Goal: Information Seeking & Learning: Learn about a topic

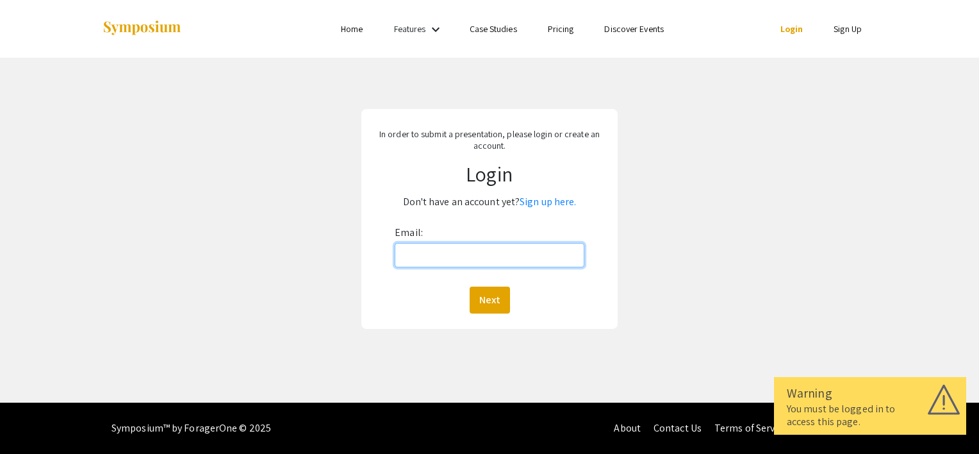
click at [424, 256] on input "Email:" at bounding box center [490, 255] width 190 height 24
click at [556, 203] on link "Sign up here." at bounding box center [548, 201] width 56 height 13
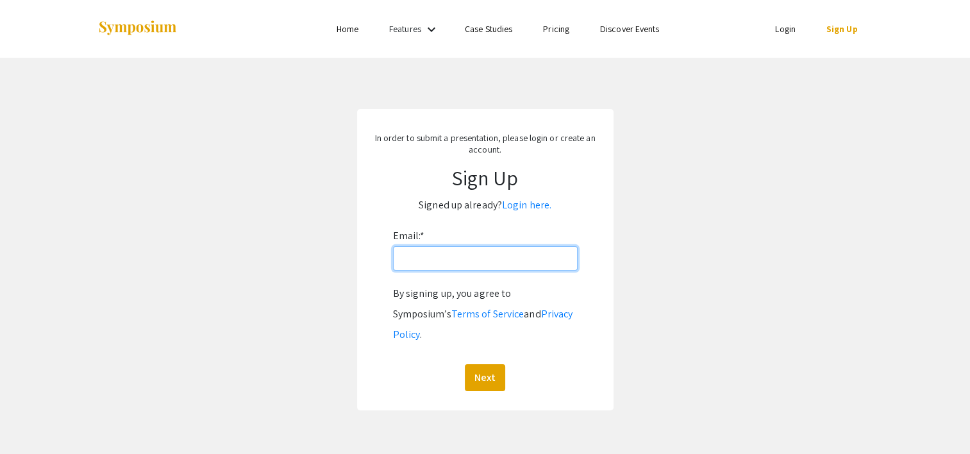
click at [403, 267] on input "Email: *" at bounding box center [485, 258] width 185 height 24
type input "macy.c211@gmail.com"
click at [483, 364] on button "Next" at bounding box center [485, 377] width 40 height 27
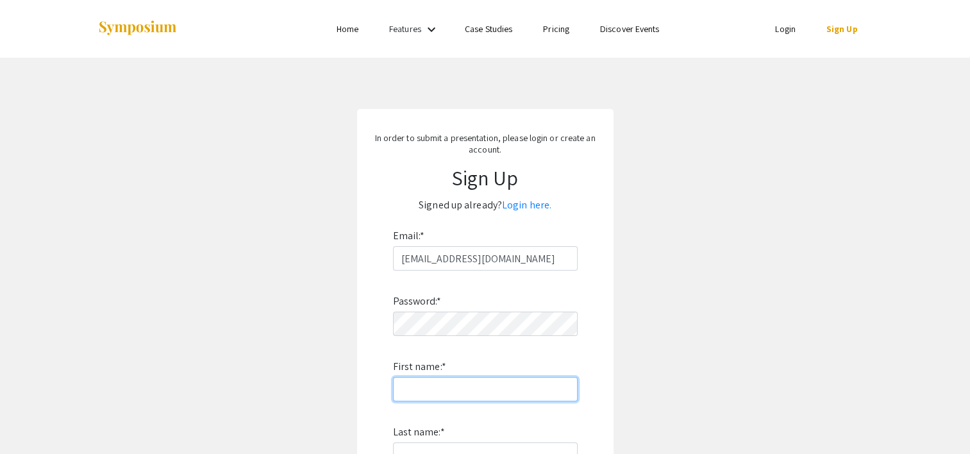
click at [454, 378] on input "First name: *" at bounding box center [485, 389] width 185 height 24
type input "Macy"
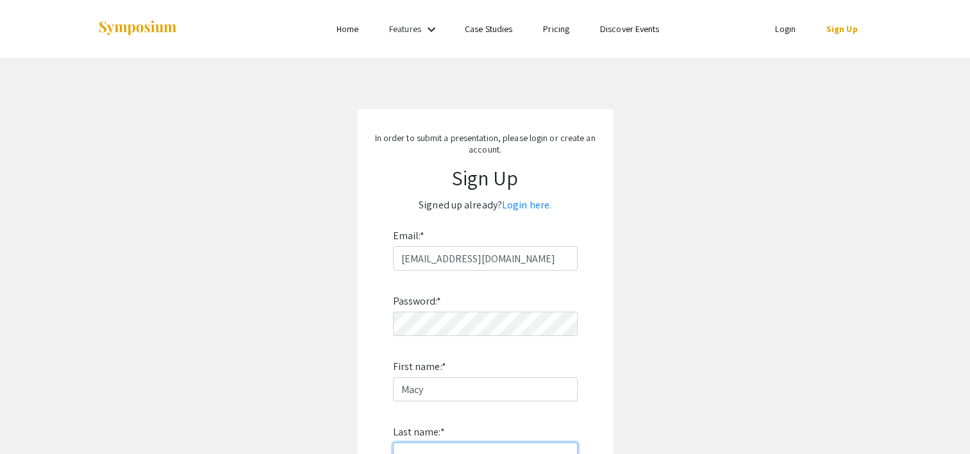
type input "Reid"
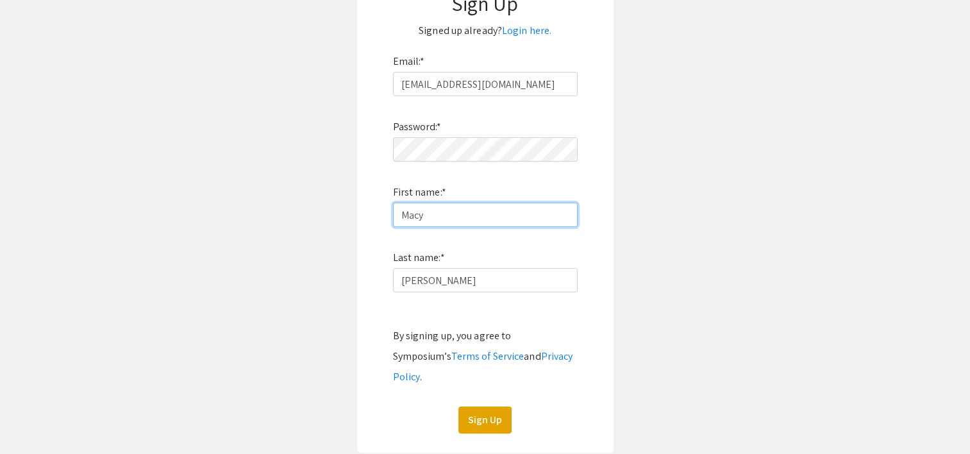
scroll to position [254, 0]
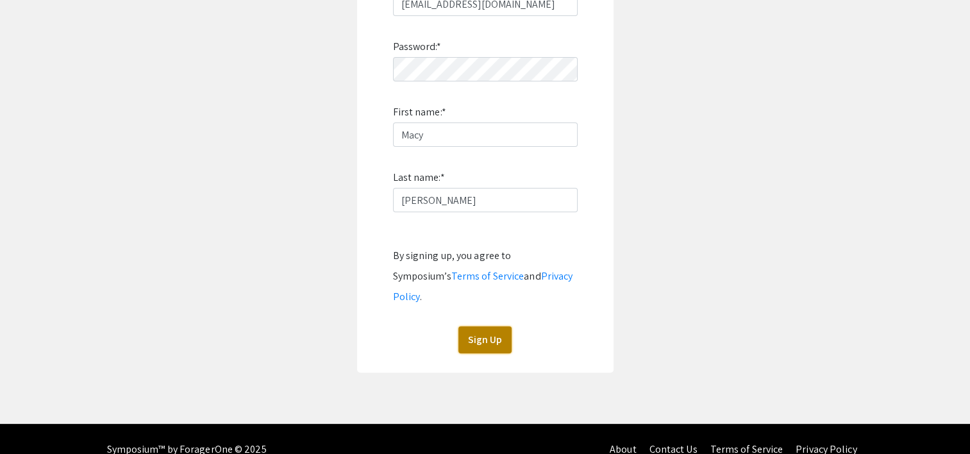
click at [487, 326] on button "Sign Up" at bounding box center [484, 339] width 53 height 27
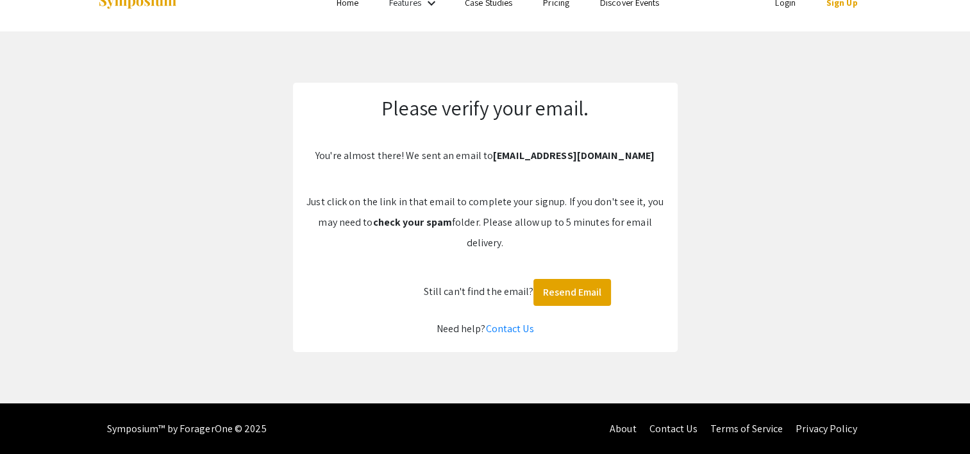
scroll to position [0, 0]
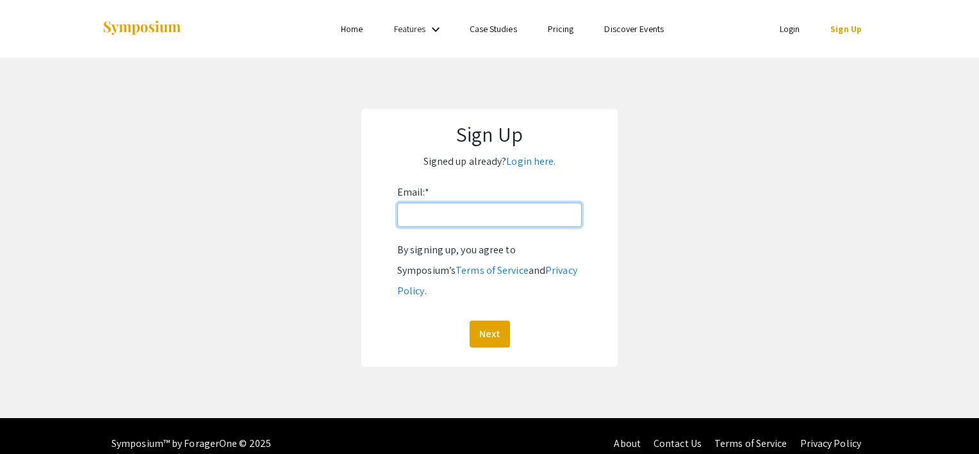
click at [432, 219] on input "Email: *" at bounding box center [489, 215] width 185 height 24
click at [346, 274] on app-signup "Sign Up Signed up already? Login here. Email: * By signing up, you agree to Sym…" at bounding box center [489, 238] width 979 height 258
click at [792, 26] on link "Login" at bounding box center [790, 29] width 21 height 12
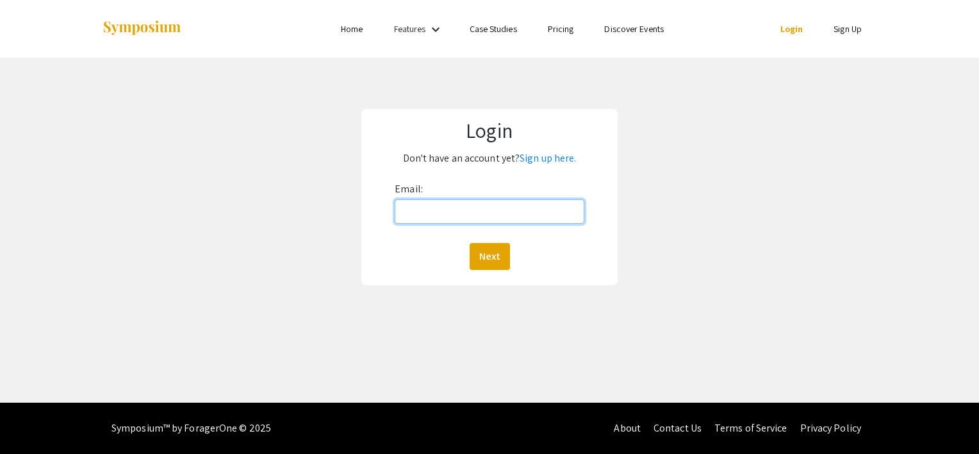
click at [486, 210] on input "Email:" at bounding box center [490, 211] width 190 height 24
click at [473, 256] on button "Next" at bounding box center [490, 256] width 40 height 27
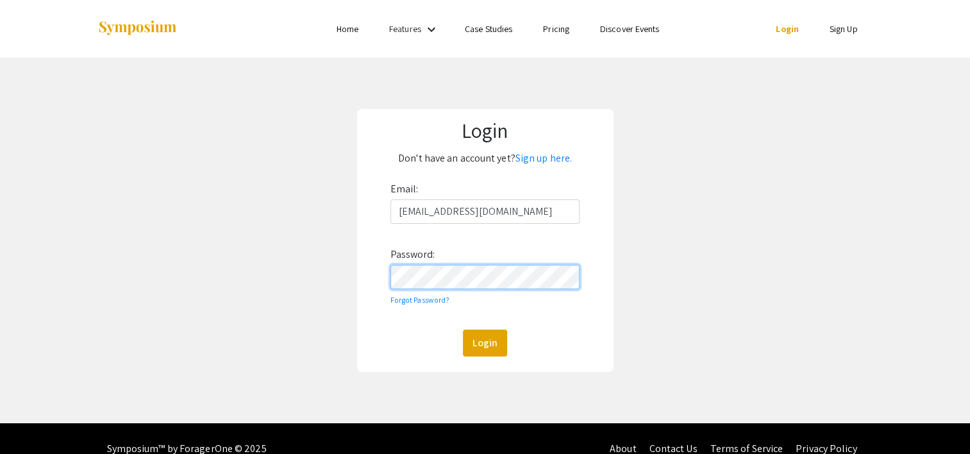
click at [463, 329] on button "Login" at bounding box center [485, 342] width 44 height 27
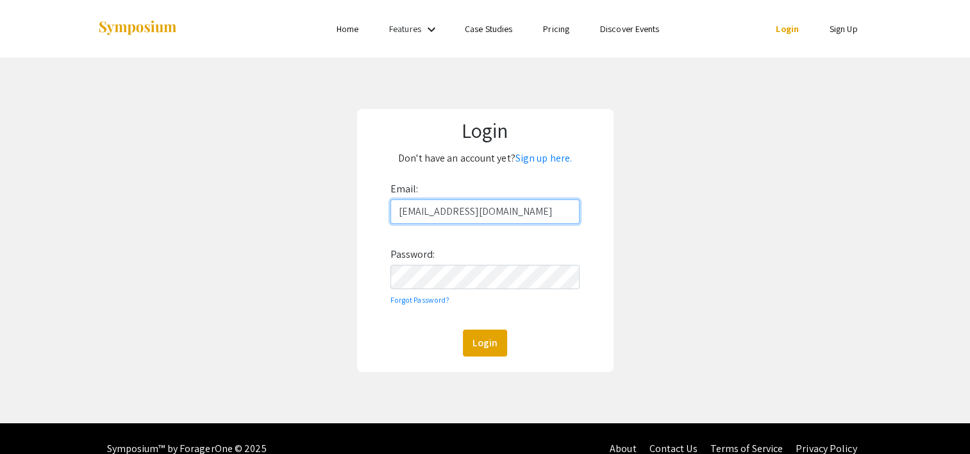
click at [503, 203] on input "mcailao@unr.edu" at bounding box center [485, 211] width 190 height 24
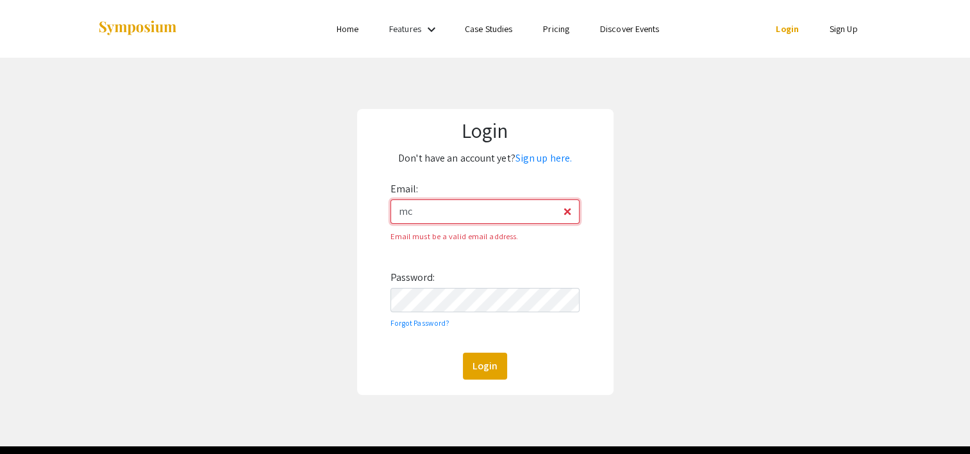
type input "m"
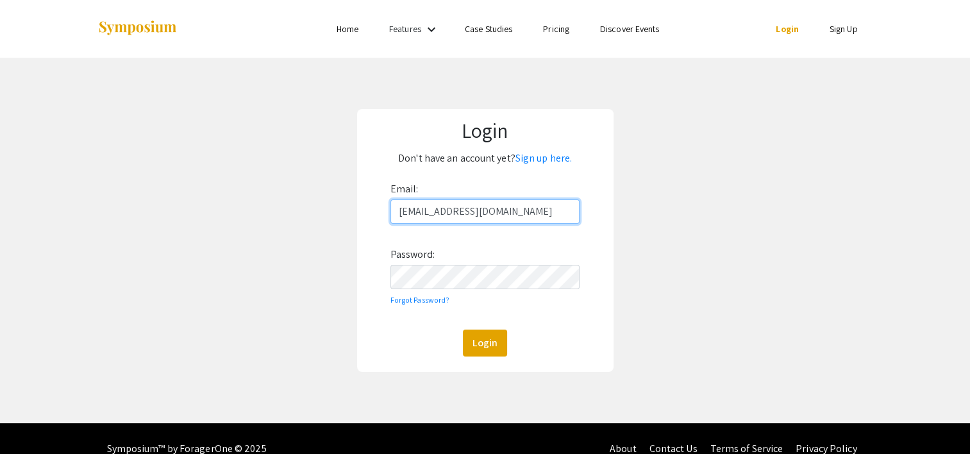
type input "mcailao@unr.edu"
click at [481, 337] on button "Login" at bounding box center [485, 342] width 44 height 27
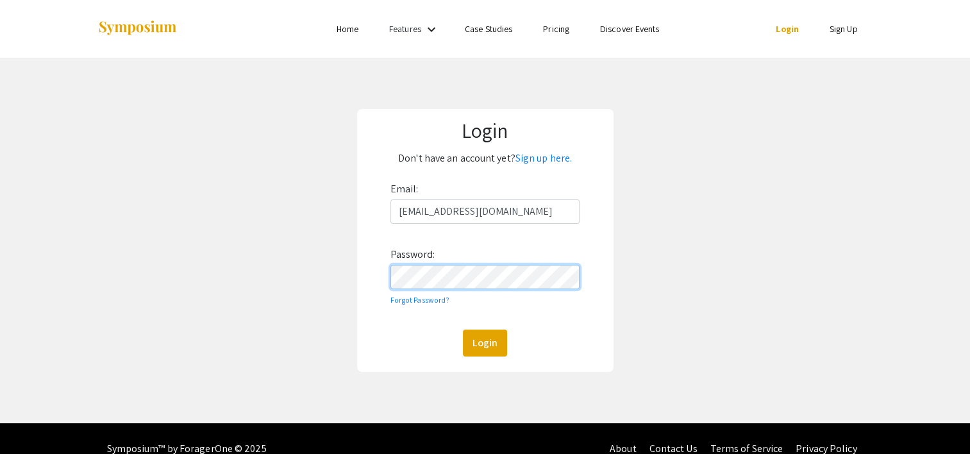
click at [463, 329] on button "Login" at bounding box center [485, 342] width 44 height 27
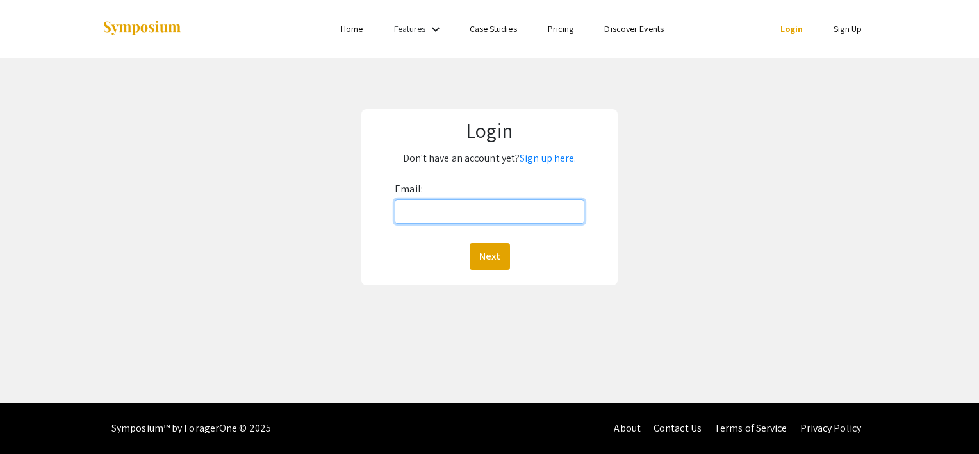
click at [421, 217] on input "Email:" at bounding box center [490, 211] width 190 height 24
type input "mcailao@unr.edu"
click at [491, 252] on button "Next" at bounding box center [490, 256] width 40 height 27
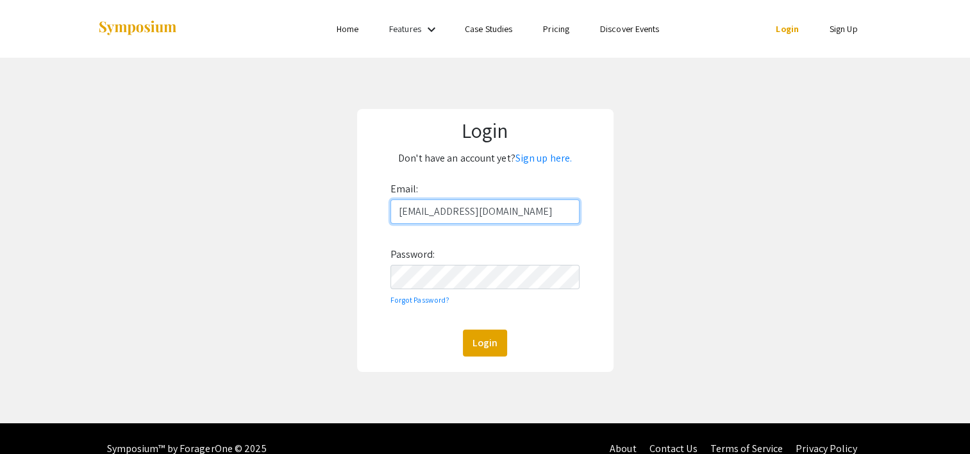
click at [489, 215] on input "mcailao@unr.edu" at bounding box center [485, 211] width 190 height 24
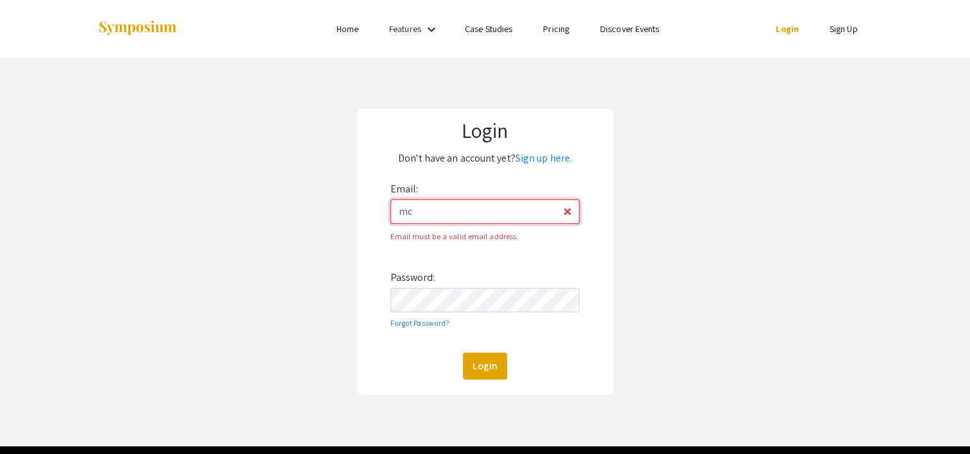
type input "m"
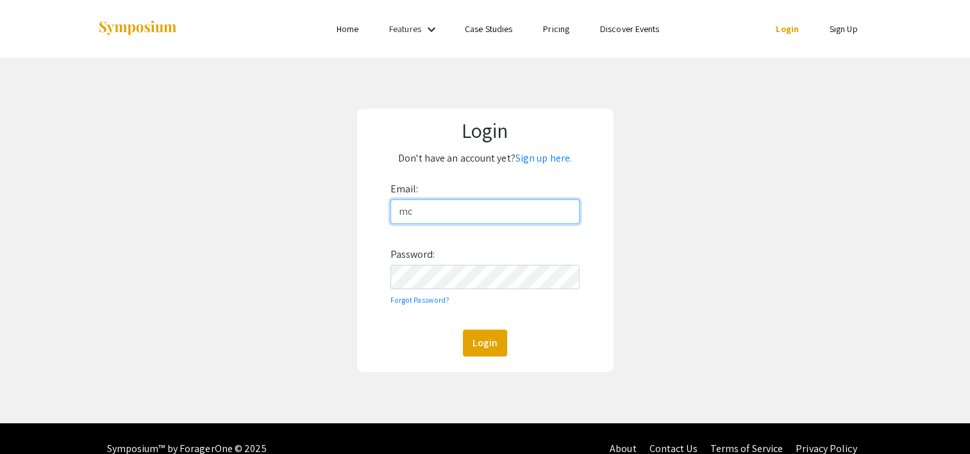
type input "m"
type input "macy.c211@gmail.com"
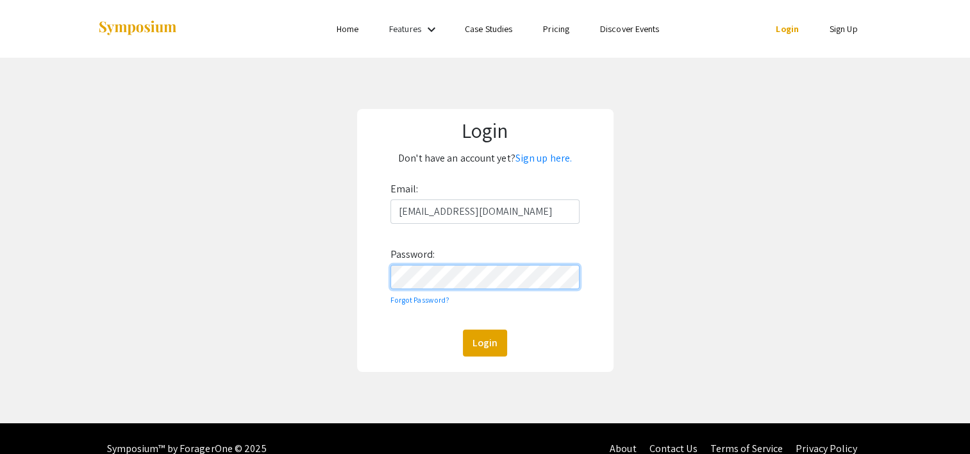
click at [463, 329] on button "Login" at bounding box center [485, 342] width 44 height 27
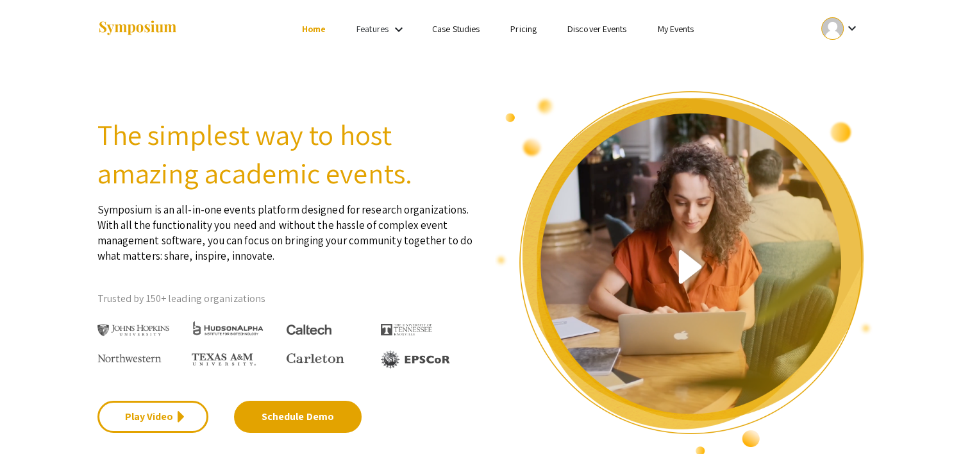
click at [391, 31] on mat-icon "keyboard_arrow_down" at bounding box center [398, 29] width 15 height 15
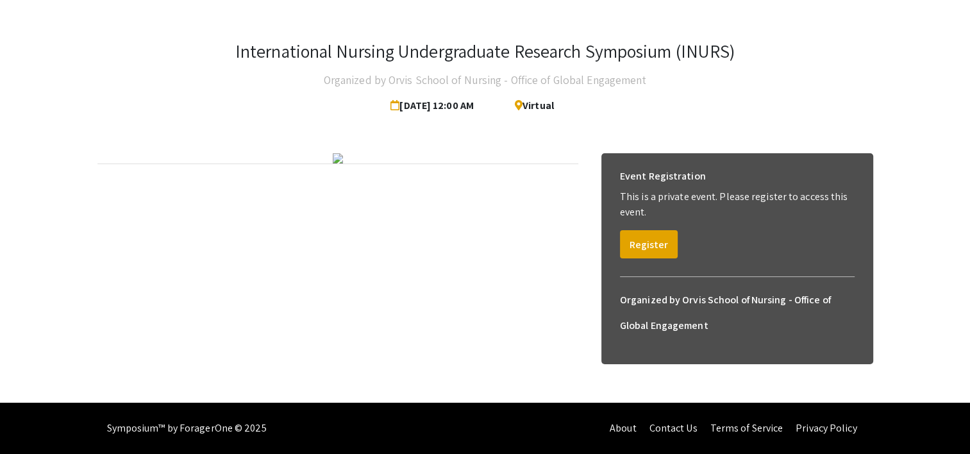
scroll to position [95, 0]
click at [647, 230] on button "Register" at bounding box center [649, 244] width 58 height 28
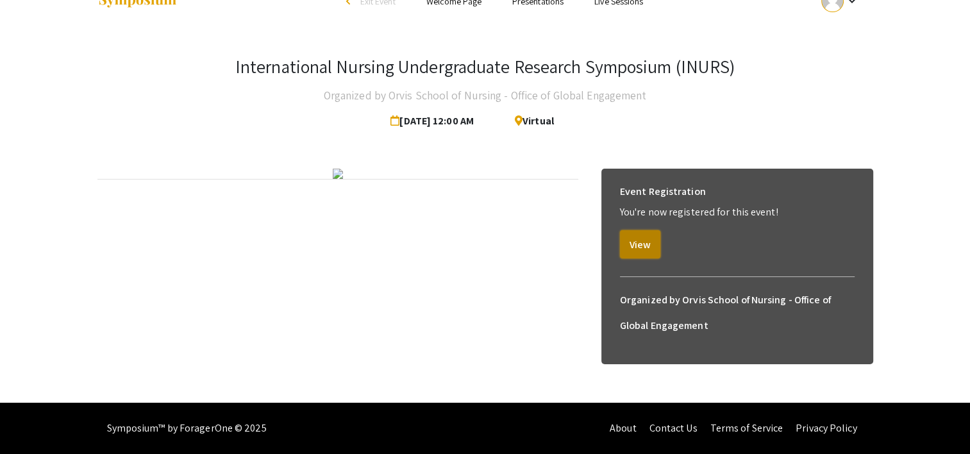
click at [644, 230] on button "View" at bounding box center [640, 244] width 40 height 28
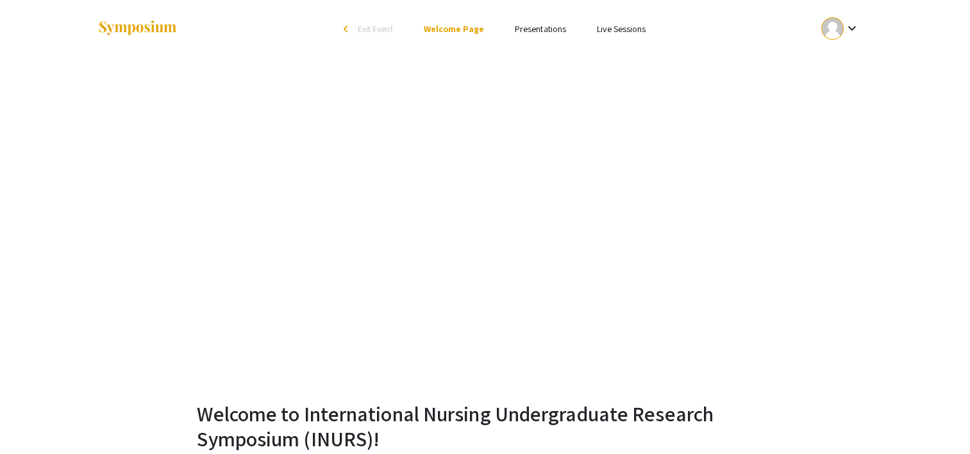
click at [526, 31] on link "Presentations" at bounding box center [540, 29] width 51 height 12
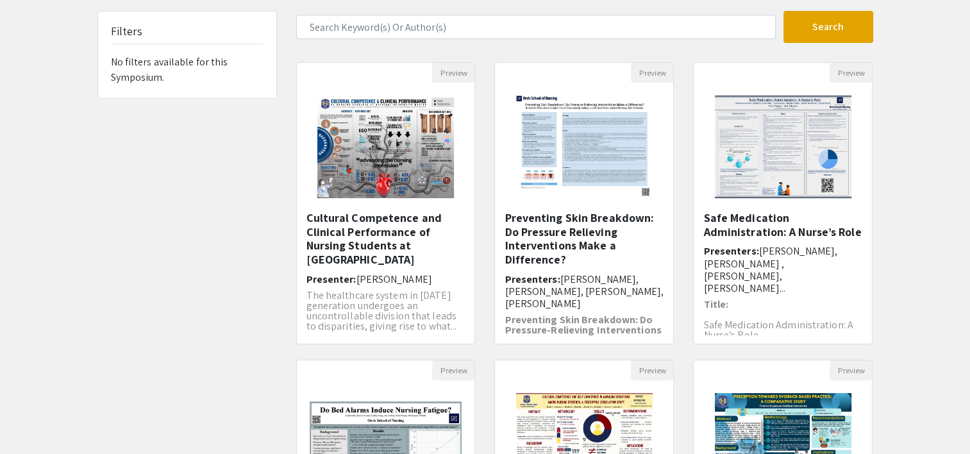
scroll to position [81, 0]
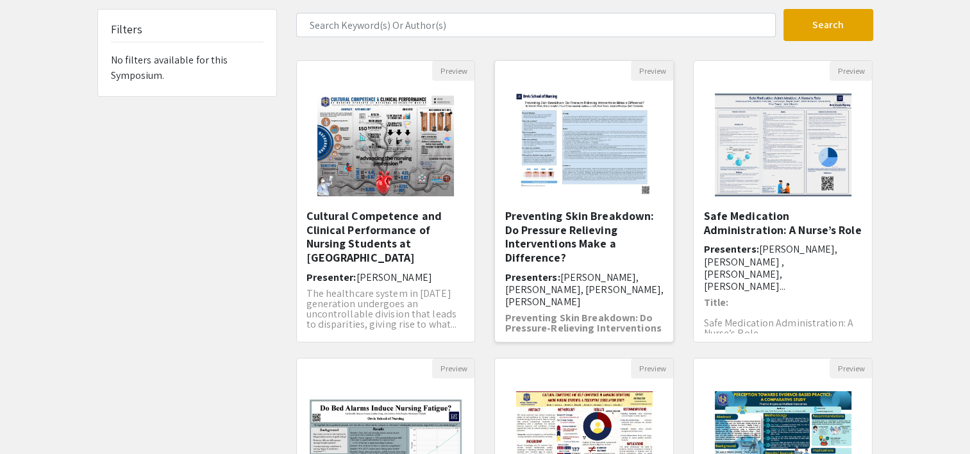
click at [560, 228] on h5 "Preventing Skin Breakdown: Do Pressure Relieving Interventions Make a Differenc…" at bounding box center [583, 236] width 159 height 55
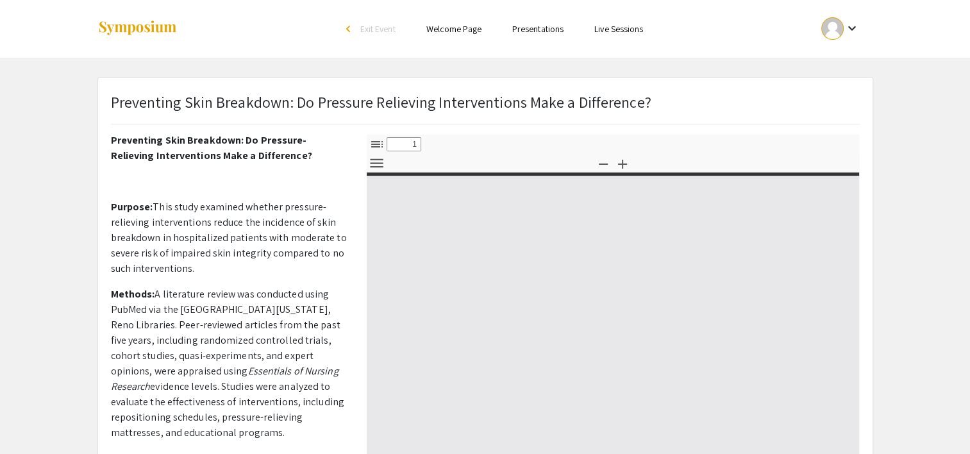
select select "custom"
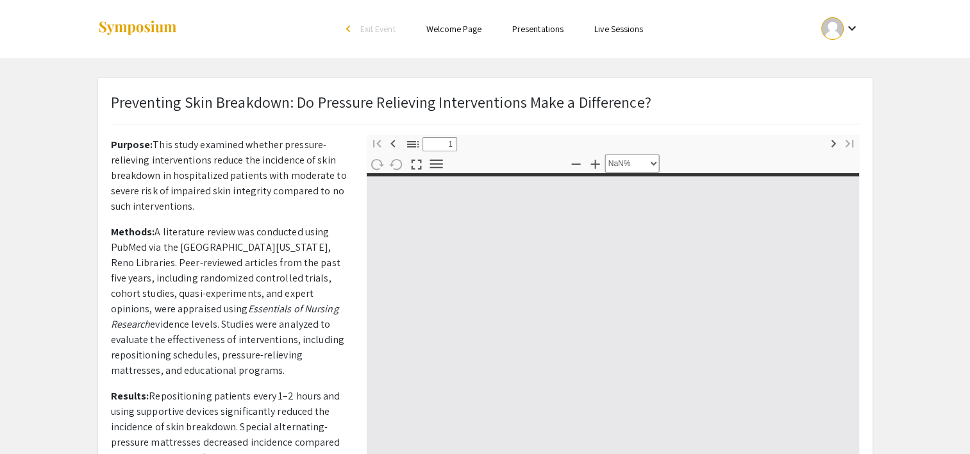
scroll to position [159, 0]
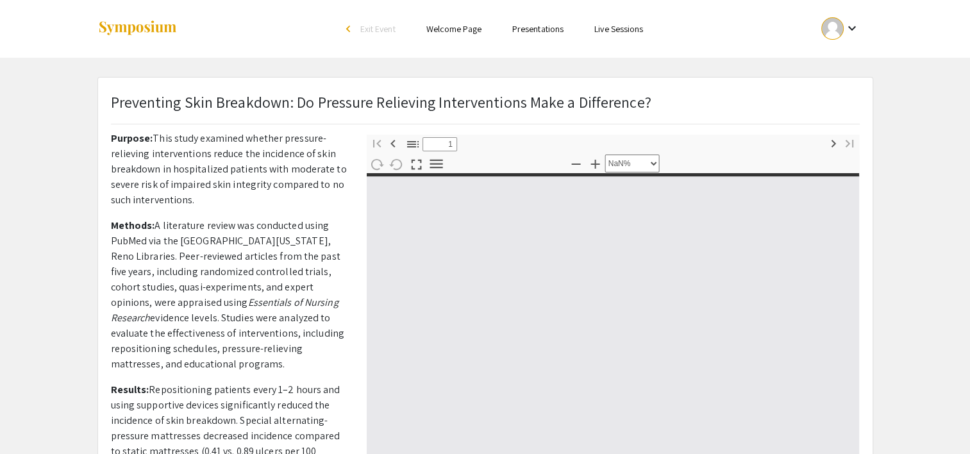
type input "0"
select select "custom"
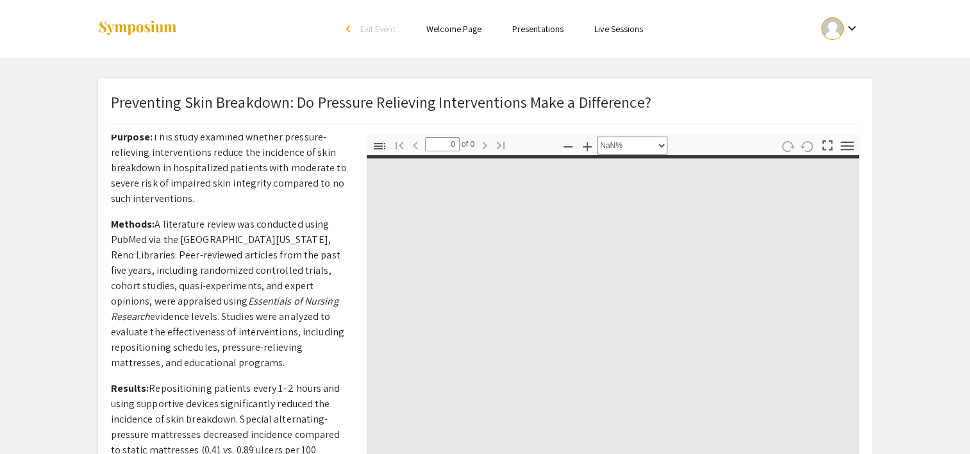
type input "1"
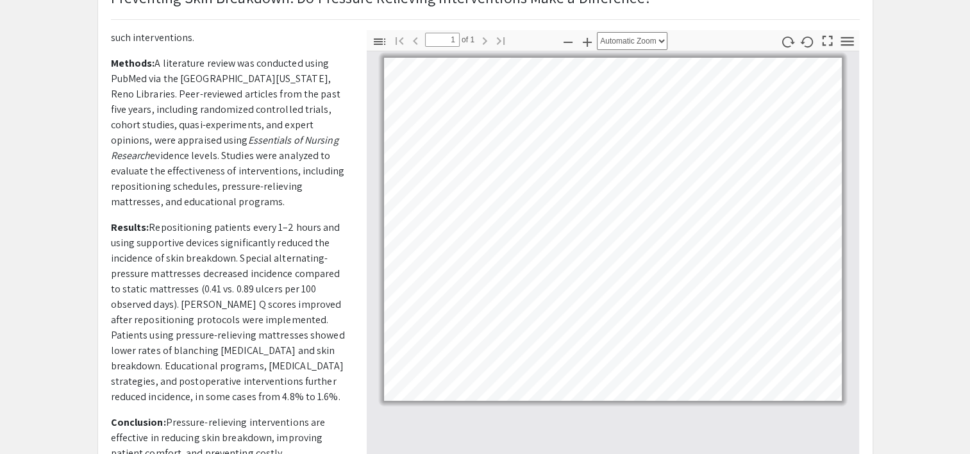
scroll to position [226, 0]
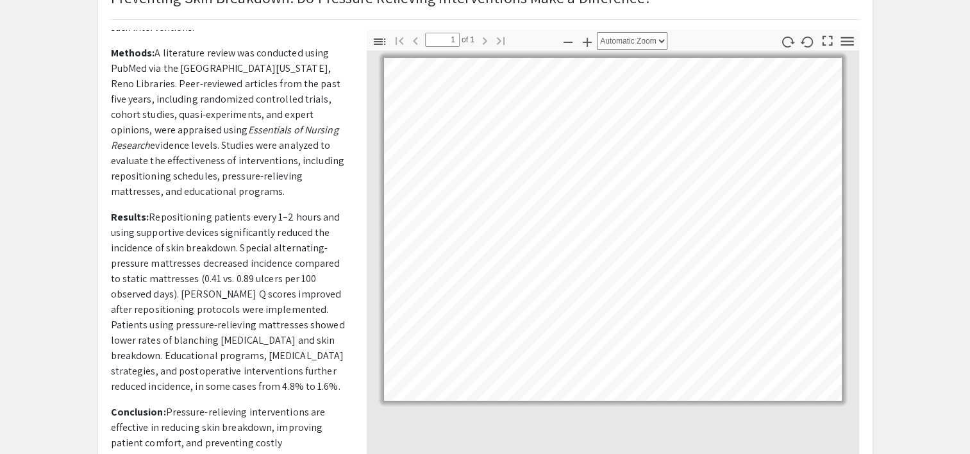
click at [189, 277] on p "Results: Repositioning patients every 1–2 hours and using supportive devices si…" at bounding box center [229, 302] width 237 height 185
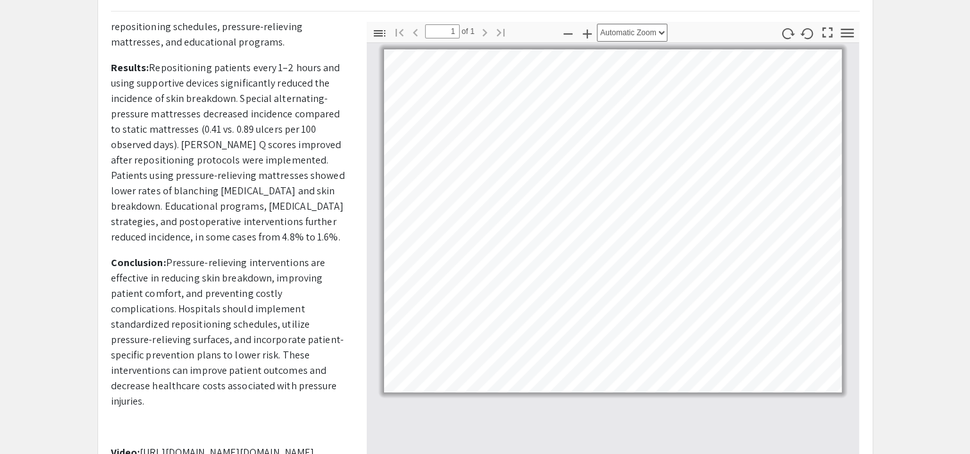
scroll to position [112, 0]
click at [586, 35] on icon "button" at bounding box center [587, 35] width 9 height 9
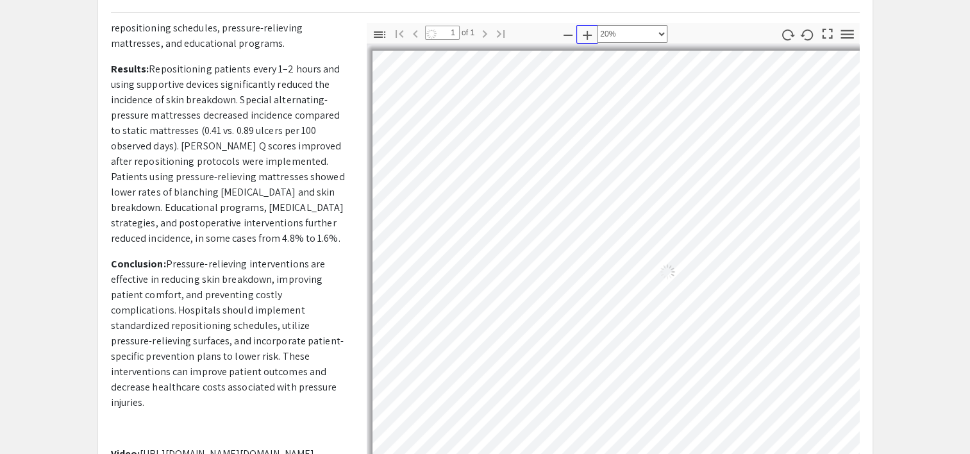
click at [586, 35] on icon "button" at bounding box center [587, 35] width 9 height 9
select select "custom"
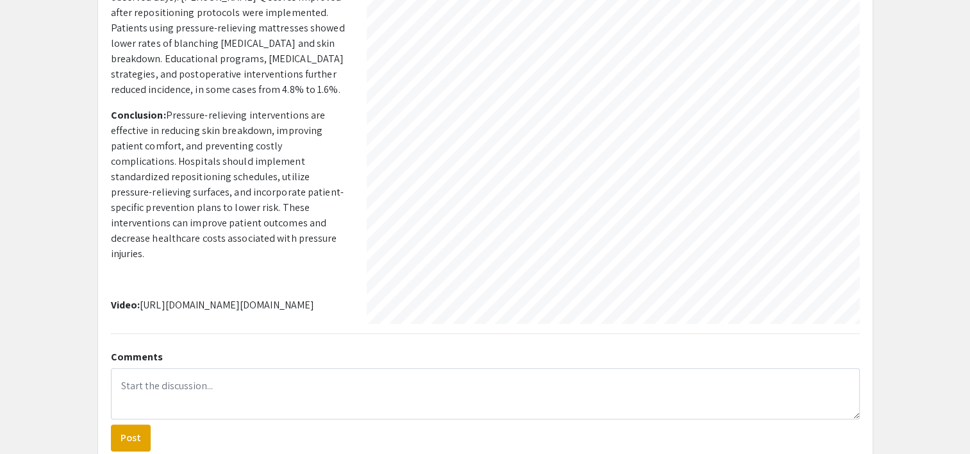
scroll to position [268, 0]
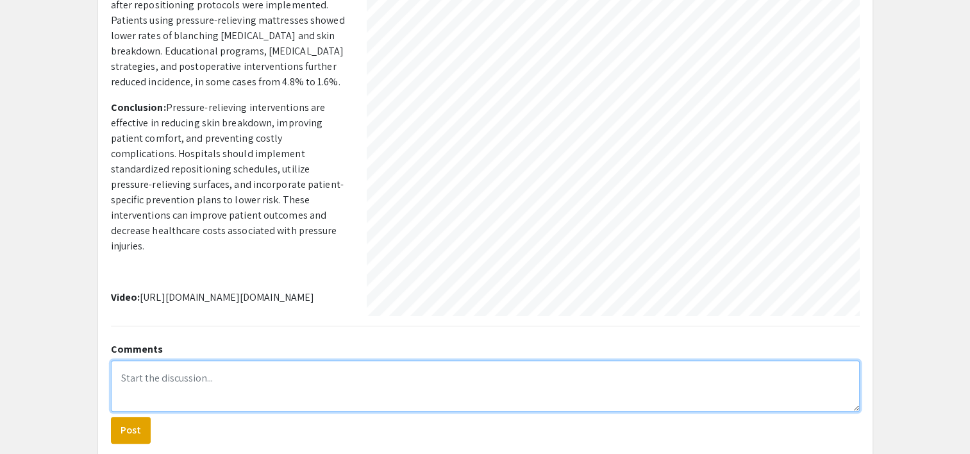
click at [262, 380] on textarea at bounding box center [485, 385] width 749 height 51
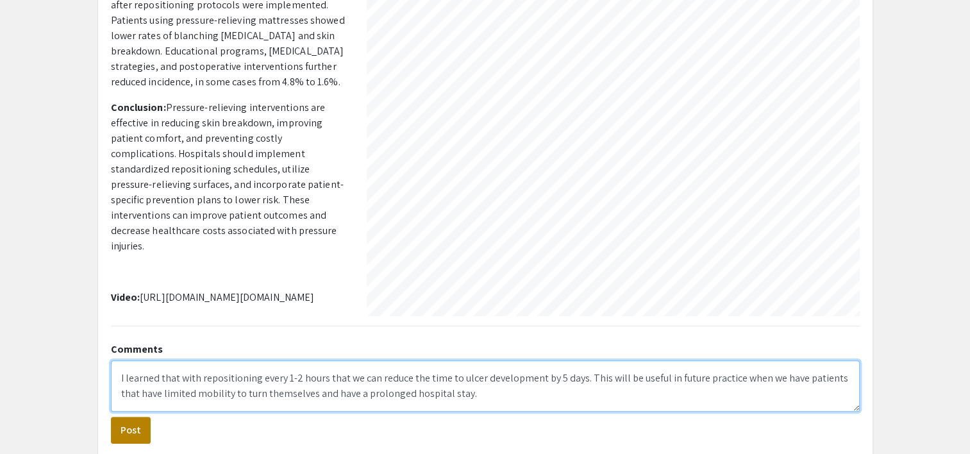
type textarea "I learned that with repositioning every 1-2 hours that we can reduce the time t…"
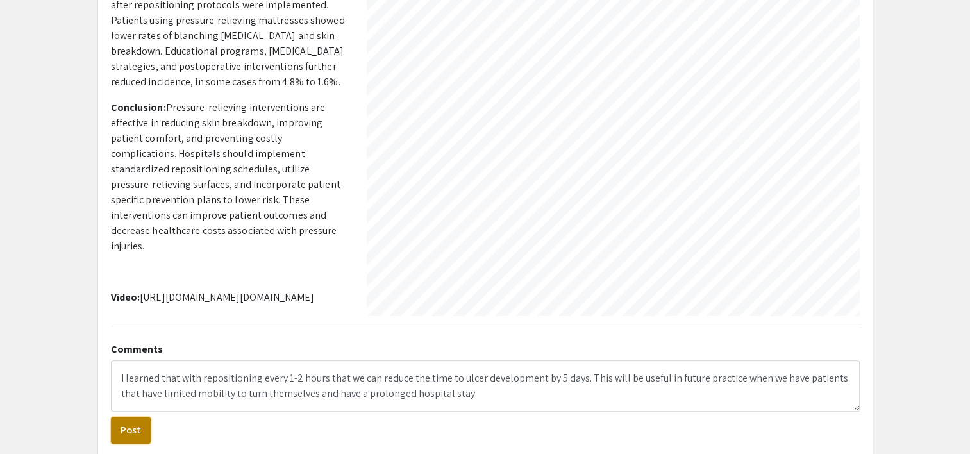
click at [124, 430] on button "Post" at bounding box center [131, 430] width 40 height 27
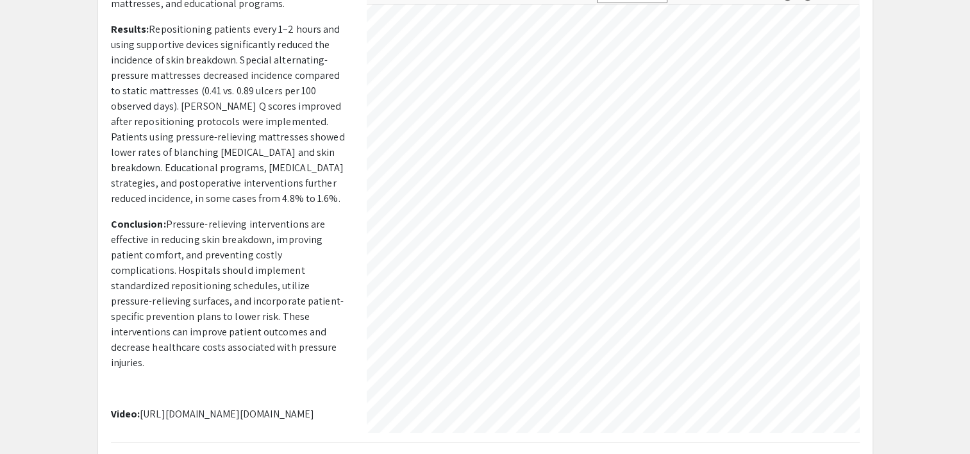
scroll to position [0, 0]
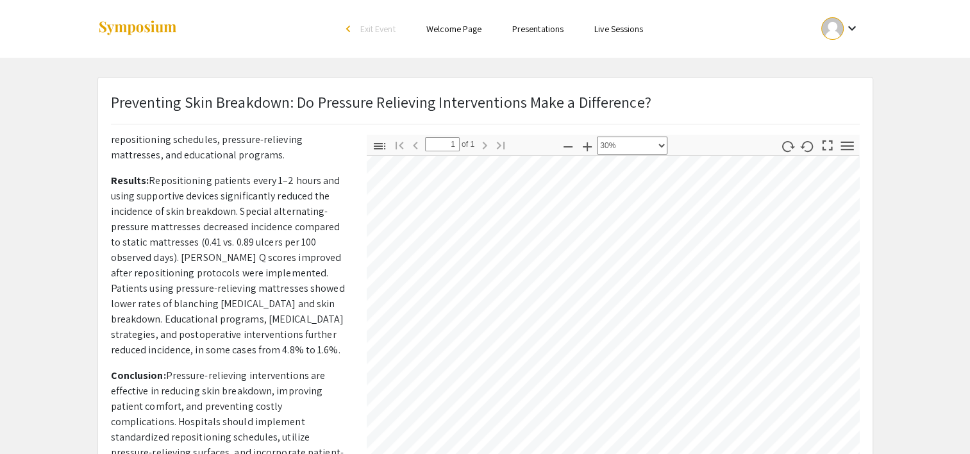
click at [346, 28] on div "arrow_back_ios" at bounding box center [350, 29] width 8 height 8
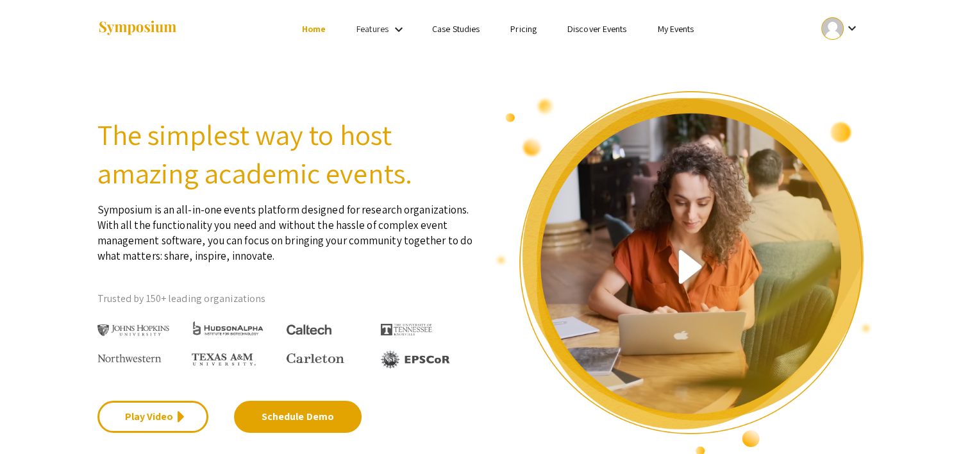
click at [691, 24] on link "My Events" at bounding box center [675, 29] width 37 height 12
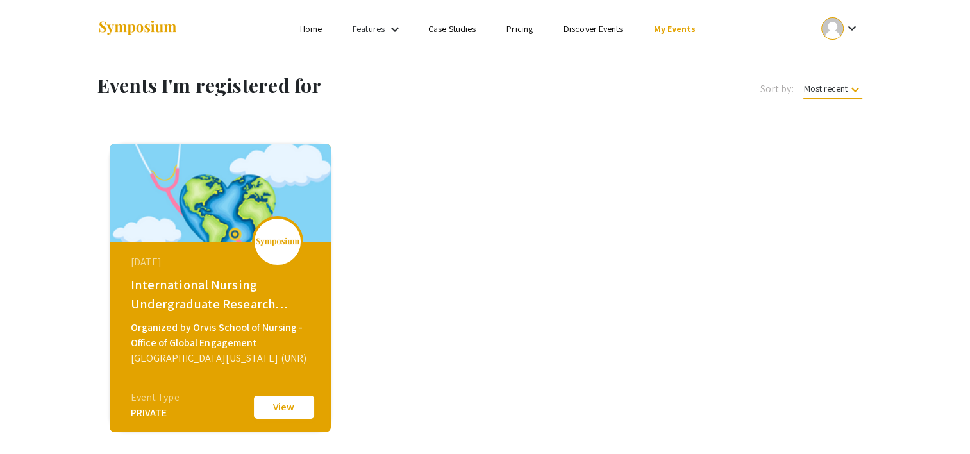
click at [283, 410] on button "View" at bounding box center [284, 407] width 64 height 27
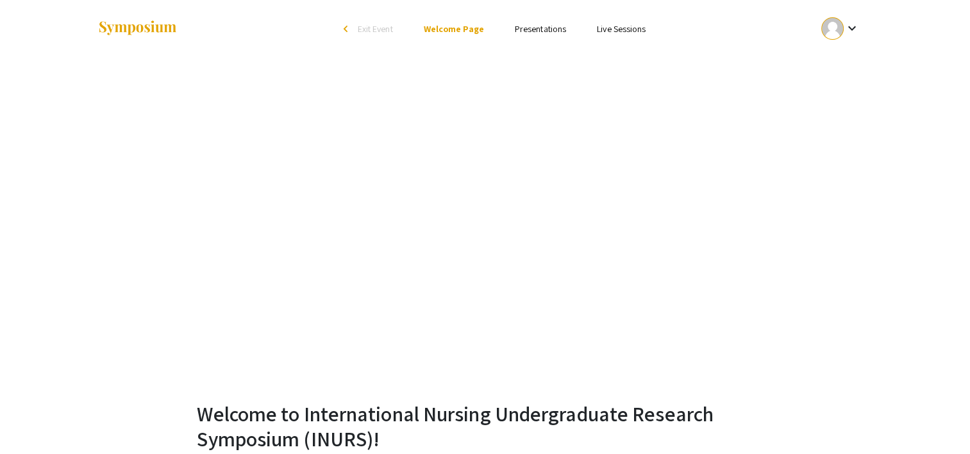
click at [547, 29] on link "Presentations" at bounding box center [540, 29] width 51 height 12
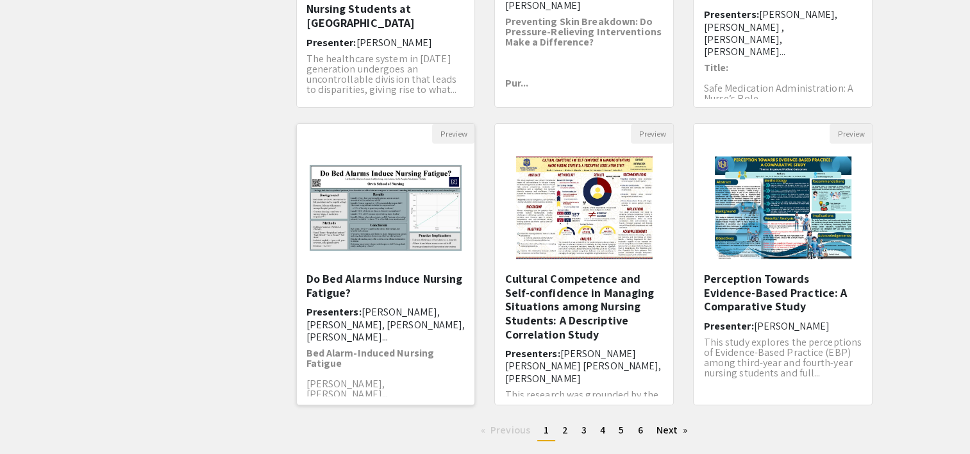
click at [355, 331] on h6 "Presenters: [PERSON_NAME], [PERSON_NAME], [PERSON_NAME], [PERSON_NAME]..." at bounding box center [385, 324] width 159 height 37
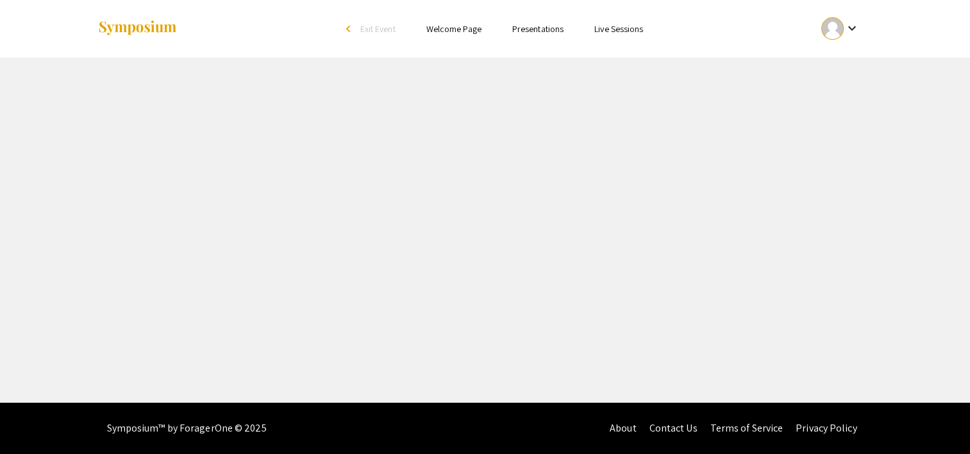
select select "custom"
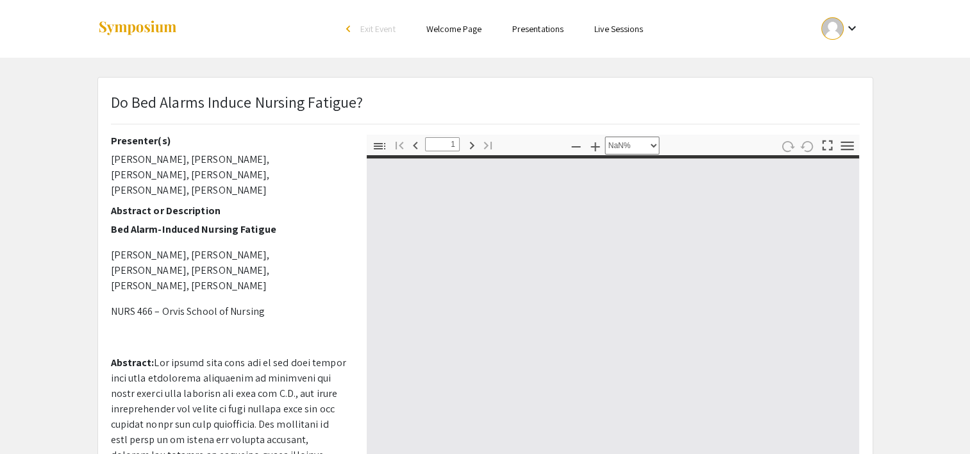
type input "0"
select select "custom"
type input "1"
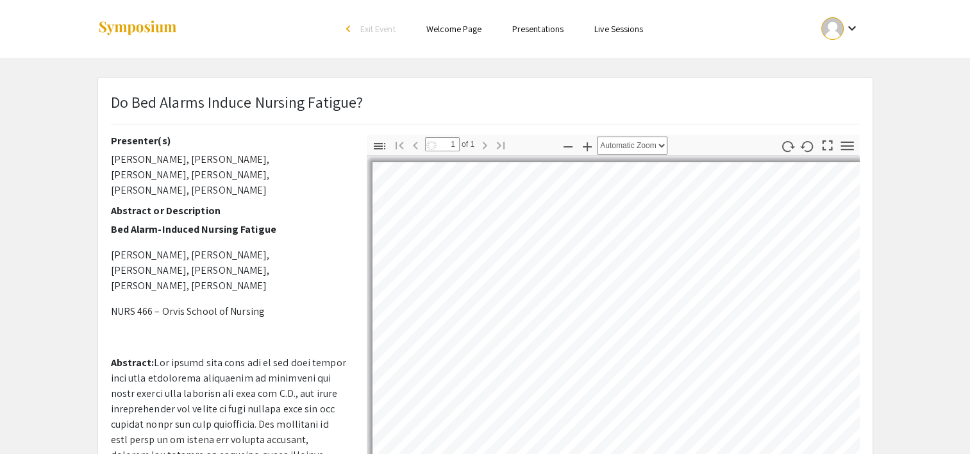
select select "auto"
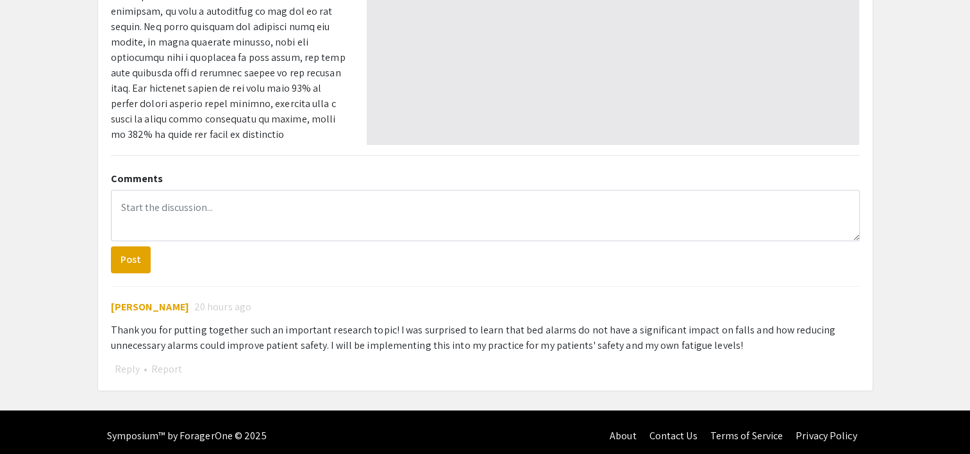
scroll to position [444, 0]
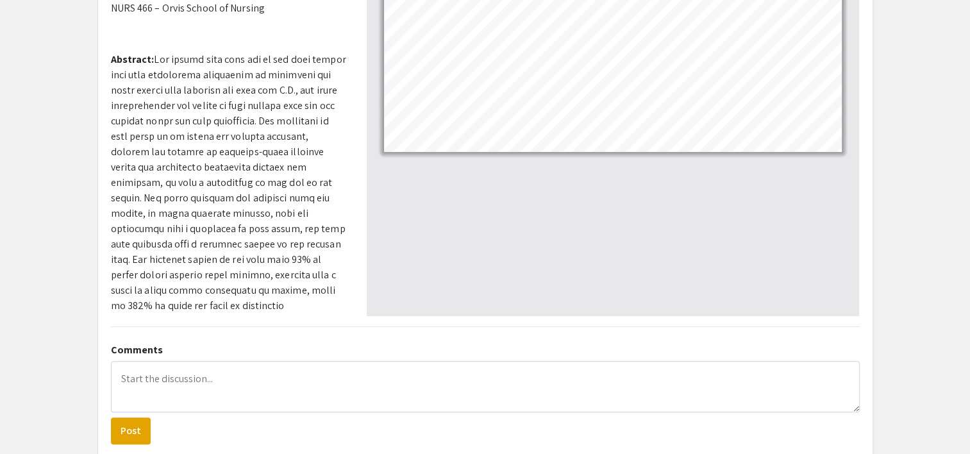
click at [42, 328] on app-presentation "Do Bed Alarms Induce Nursing Fatigue? Presenter(s) [PERSON_NAME], [PERSON_NAME]…" at bounding box center [485, 186] width 970 height 753
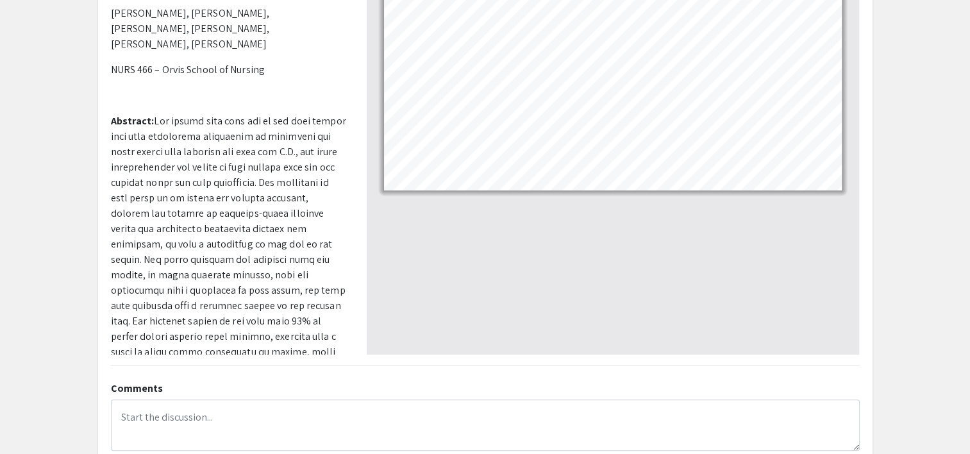
scroll to position [233, 0]
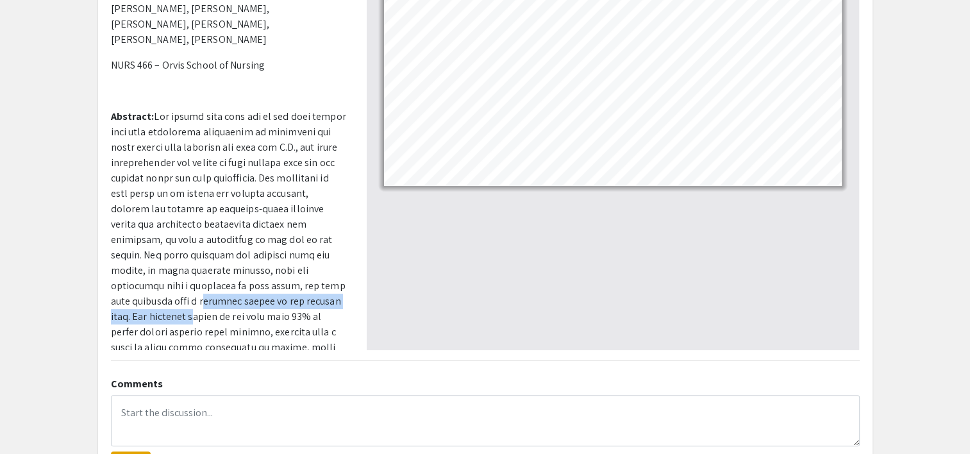
drag, startPoint x: 58, startPoint y: 351, endPoint x: 85, endPoint y: 361, distance: 28.0
click at [85, 361] on app-presentation "Do Bed Alarms Induce Nursing Fatigue? Presenter(s) [PERSON_NAME], [PERSON_NAME]…" at bounding box center [485, 220] width 970 height 753
click at [253, 315] on p "Abstract:" at bounding box center [229, 301] width 237 height 385
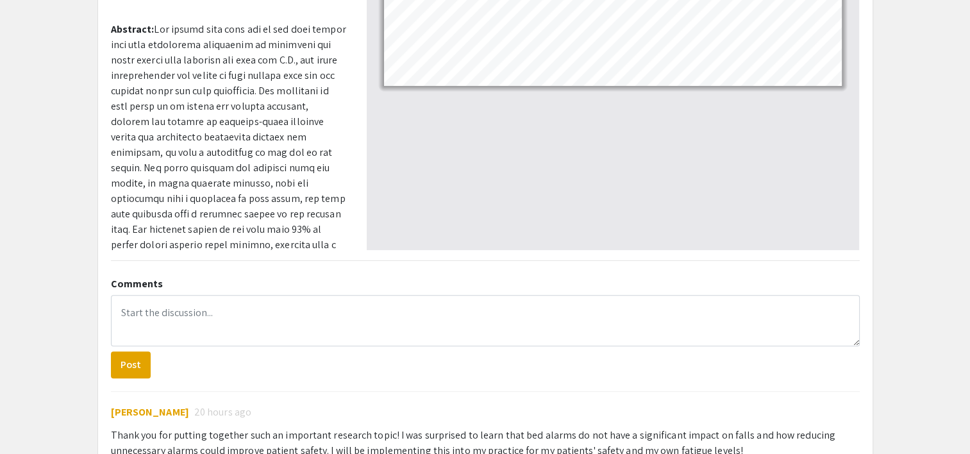
scroll to position [331, 0]
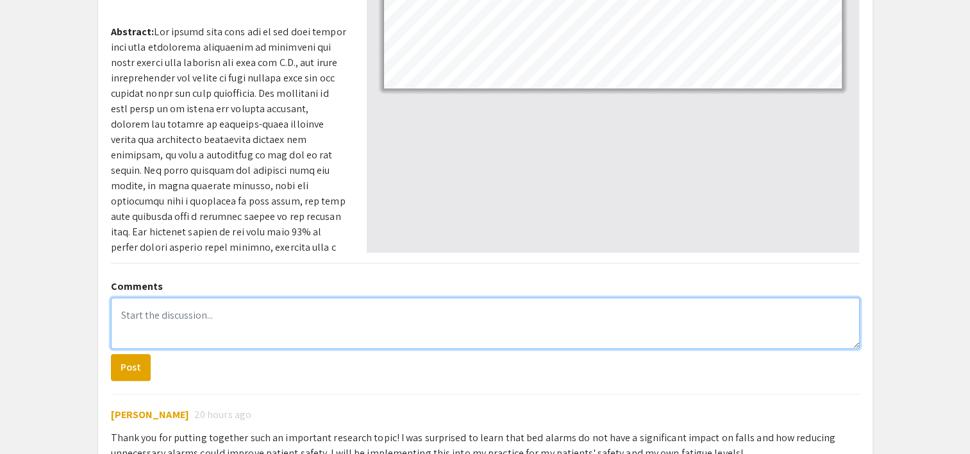
click at [185, 321] on textarea at bounding box center [485, 322] width 749 height 51
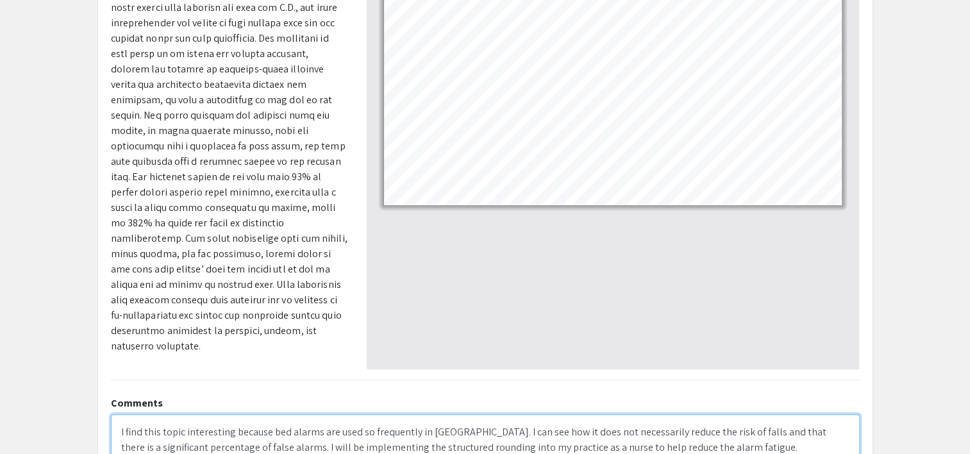
scroll to position [349, 0]
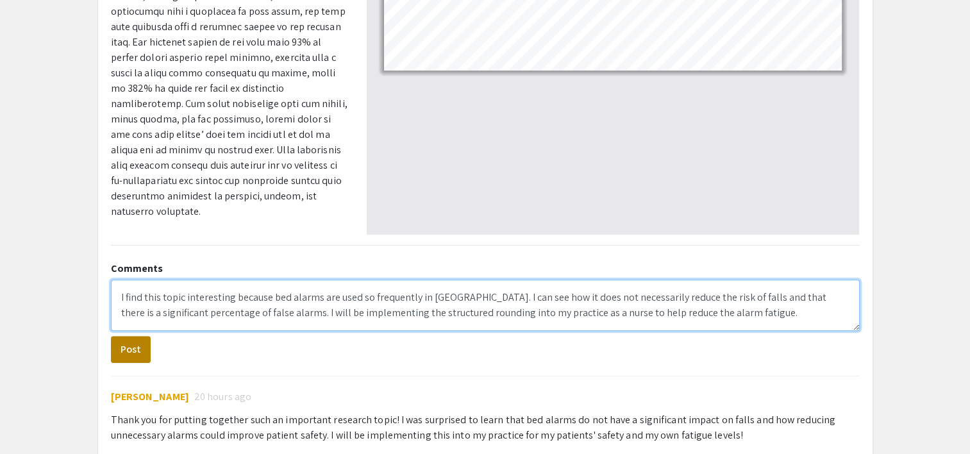
type textarea "I find this topic interesting because bed alarms are used so frequently in [GEO…"
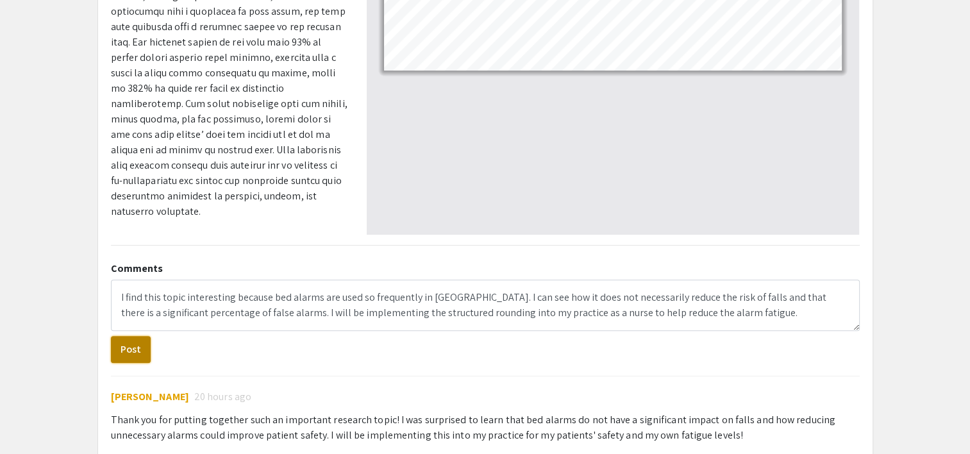
click at [136, 351] on button "Post" at bounding box center [131, 349] width 40 height 27
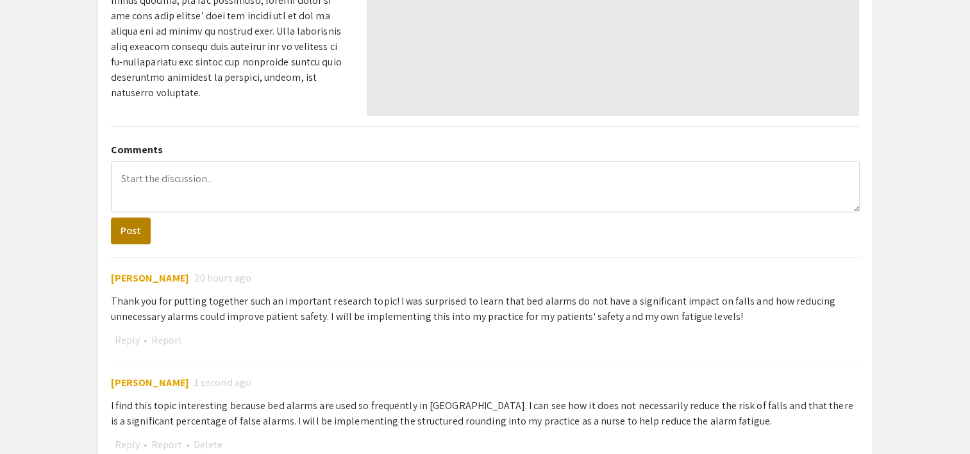
scroll to position [509, 0]
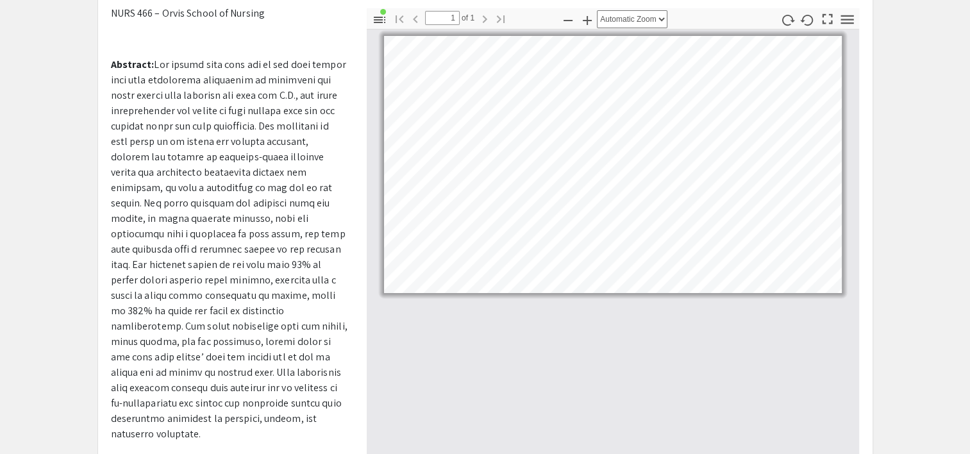
scroll to position [0, 0]
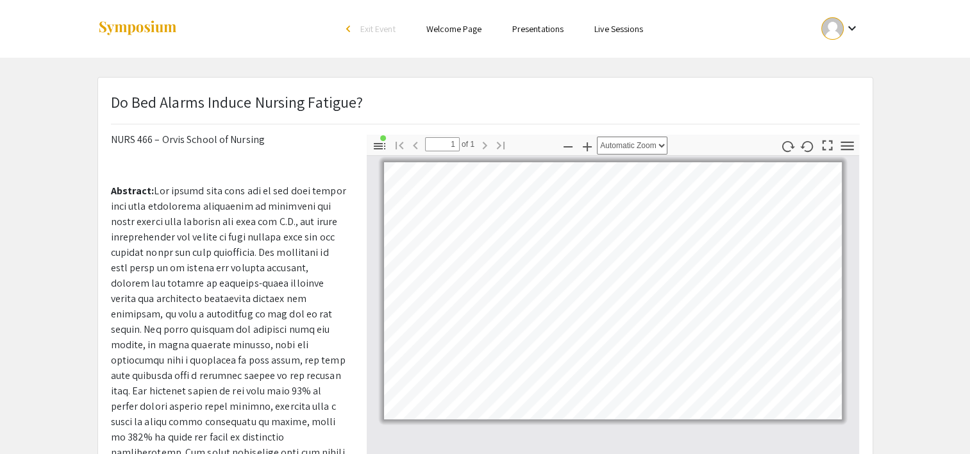
click at [346, 29] on div "arrow_back_ios" at bounding box center [350, 29] width 8 height 8
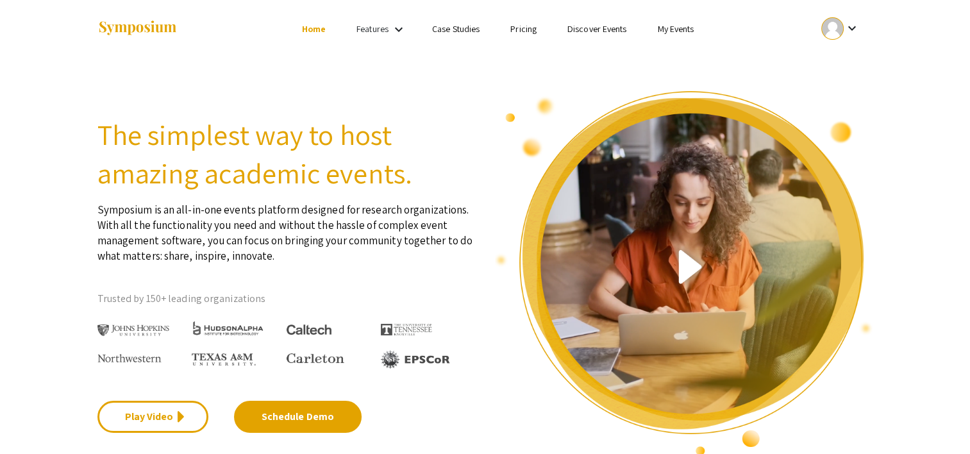
click at [690, 31] on link "My Events" at bounding box center [675, 29] width 37 height 12
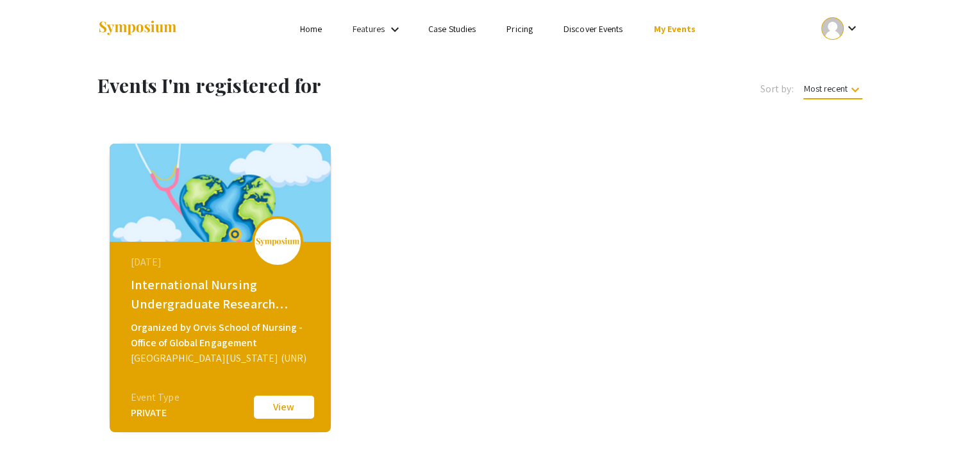
click at [284, 405] on button "View" at bounding box center [284, 407] width 64 height 27
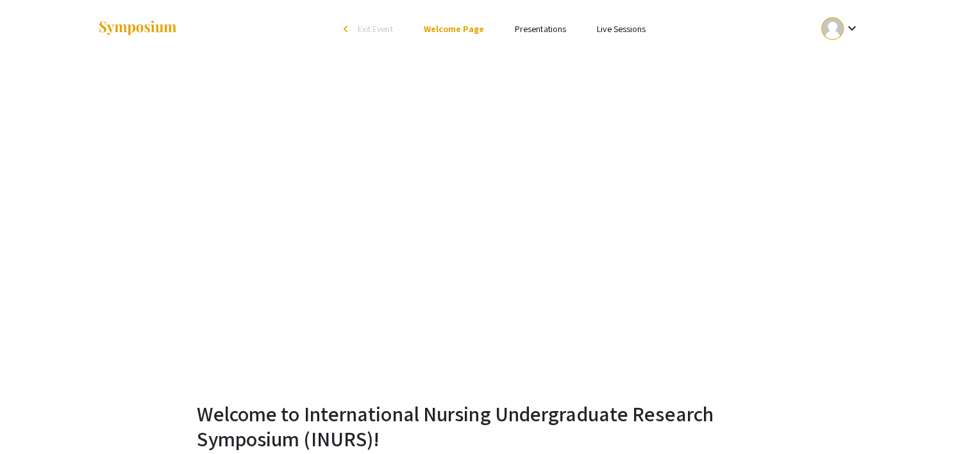
click at [523, 34] on link "Presentations" at bounding box center [540, 29] width 51 height 12
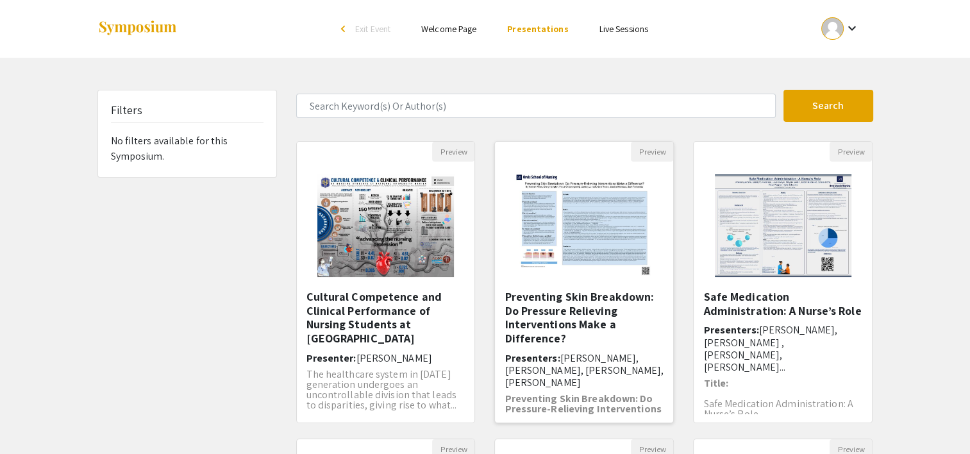
click at [542, 347] on div "Preventing Skin Breakdown: Do Pressure Relieving Interventions Make a Differenc…" at bounding box center [583, 352] width 159 height 124
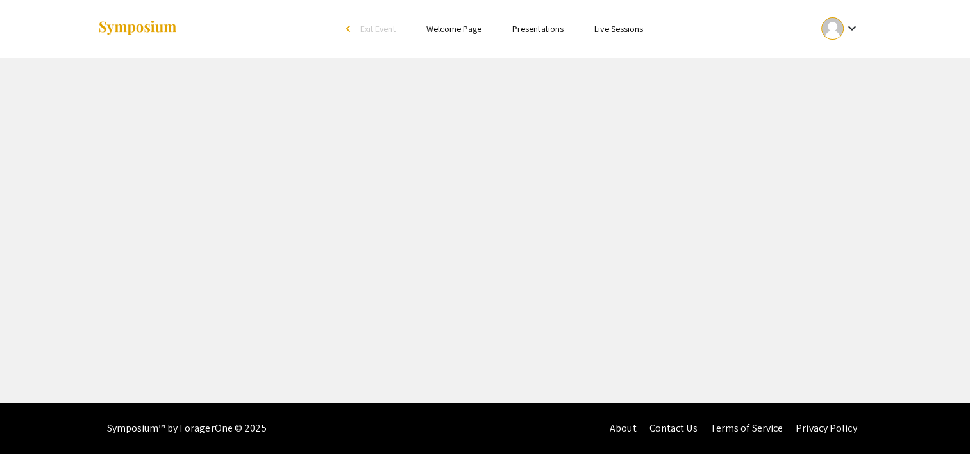
select select "custom"
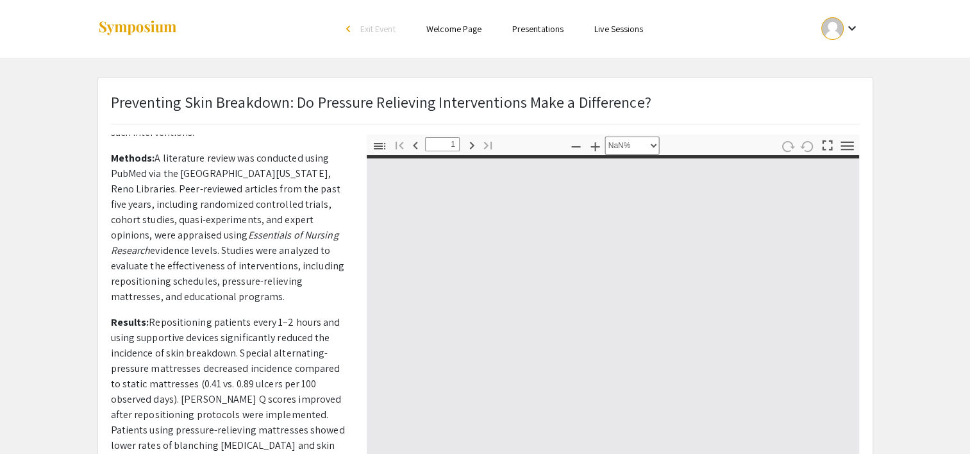
type input "0"
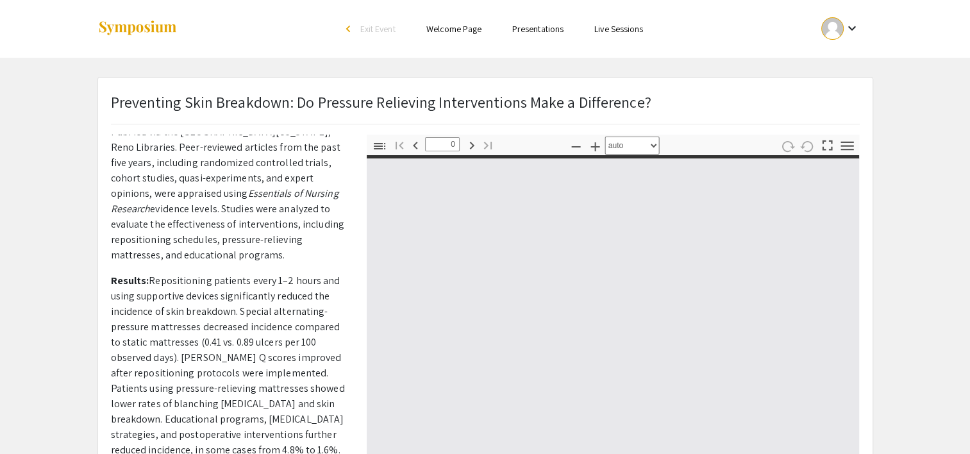
select select "custom"
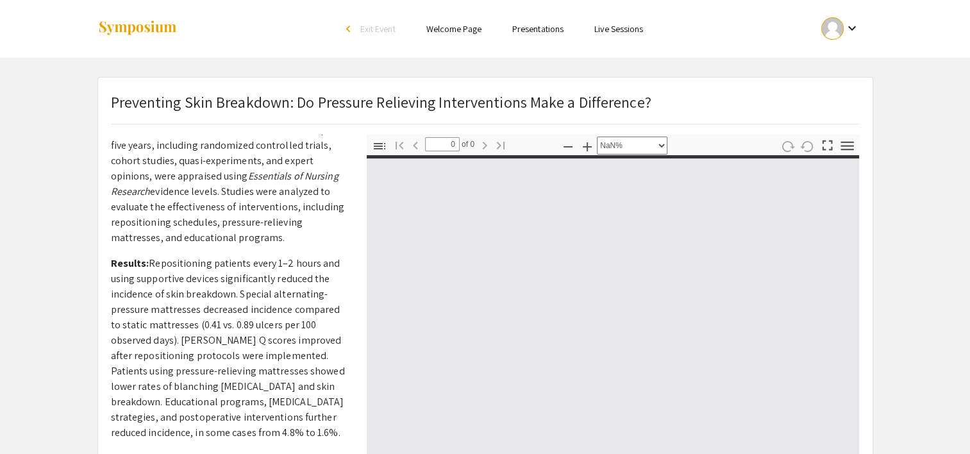
scroll to position [289, 0]
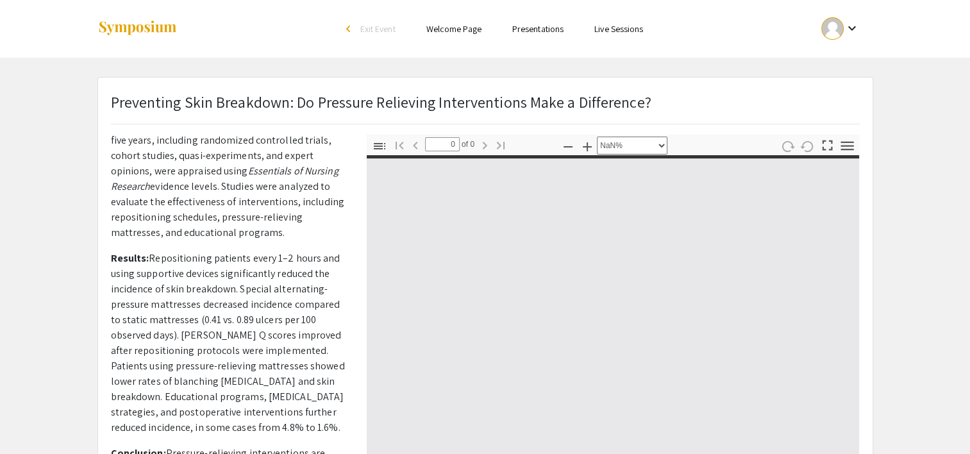
type input "1"
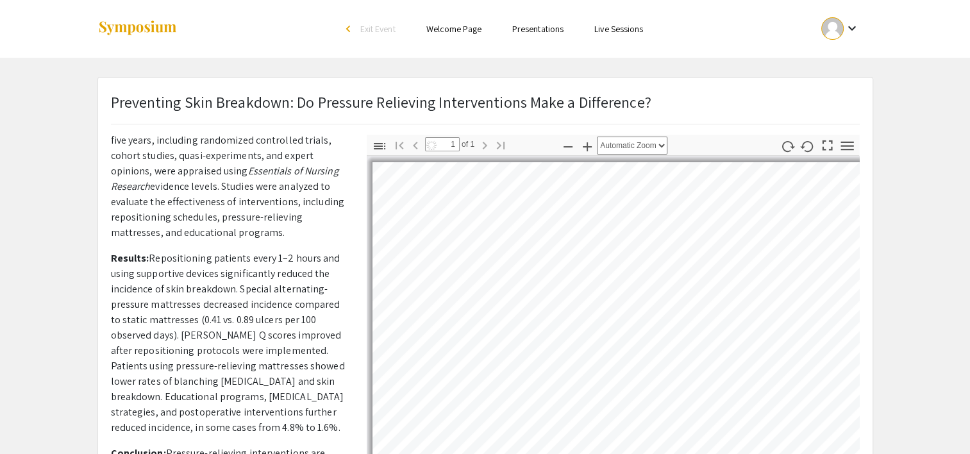
select select "custom"
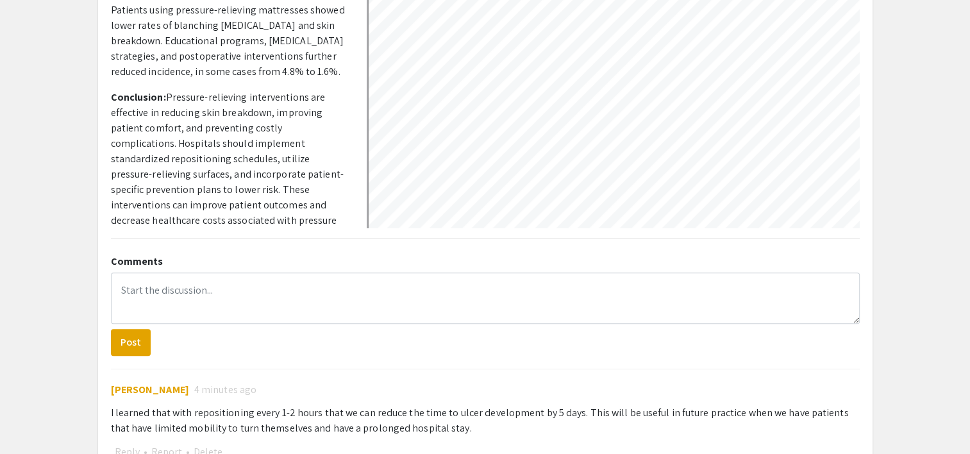
scroll to position [444, 0]
